Goal: Submit feedback/report problem

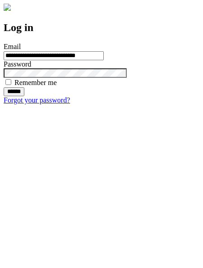
click at [24, 96] on input "******" at bounding box center [14, 91] width 21 height 9
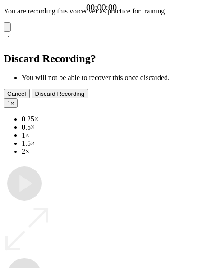
type input "**********"
